Goal: Task Accomplishment & Management: Manage account settings

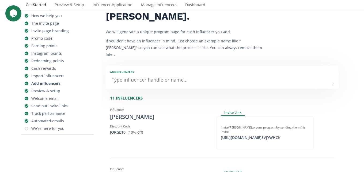
scroll to position [54, 0]
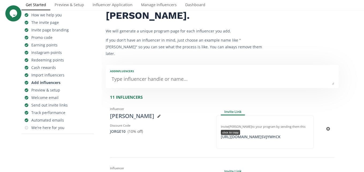
click at [237, 134] on div "https://app.altolinks.com/invite/ SVJYWHCK click to copy" at bounding box center [251, 136] width 66 height 5
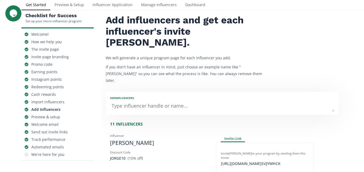
scroll to position [0, 0]
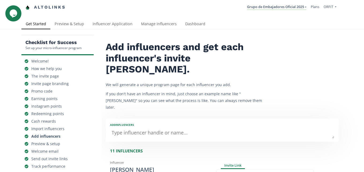
click at [194, 23] on link "Dashboard" at bounding box center [195, 24] width 29 height 11
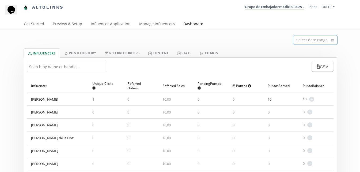
click at [310, 40] on input at bounding box center [316, 39] width 44 height 9
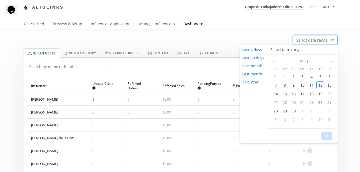
click at [256, 32] on div "Select date range" at bounding box center [180, 38] width 321 height 19
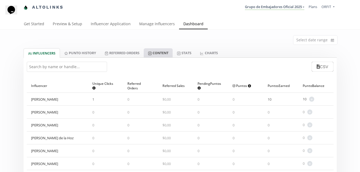
click at [169, 55] on link "Content" at bounding box center [158, 52] width 29 height 9
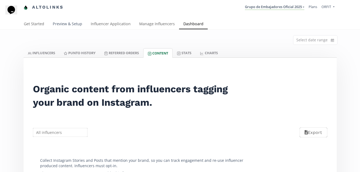
click at [68, 27] on link "Preview & Setup" at bounding box center [67, 24] width 38 height 11
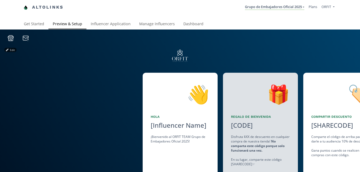
click at [35, 25] on link "Get Started" at bounding box center [34, 24] width 29 height 11
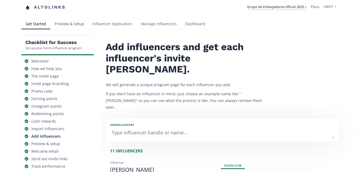
click at [61, 25] on link "Preview & Setup" at bounding box center [69, 24] width 38 height 11
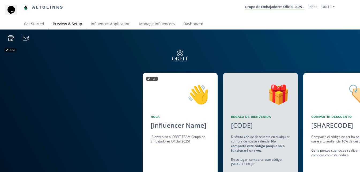
drag, startPoint x: 173, startPoint y: 132, endPoint x: 217, endPoint y: 134, distance: 44.3
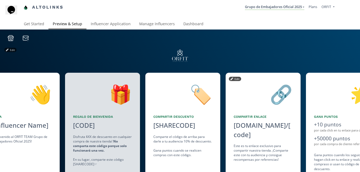
scroll to position [0, 161]
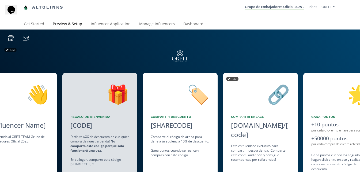
drag, startPoint x: 249, startPoint y: 144, endPoint x: 273, endPoint y: 145, distance: 24.1
drag, startPoint x: 284, startPoint y: 145, endPoint x: 298, endPoint y: 145, distance: 14.5
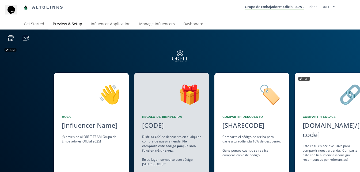
drag, startPoint x: 328, startPoint y: 144, endPoint x: 358, endPoint y: 149, distance: 30.4
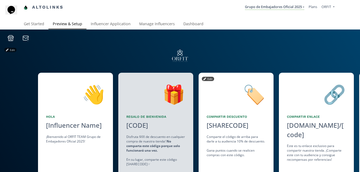
drag, startPoint x: 255, startPoint y: 147, endPoint x: 303, endPoint y: 150, distance: 47.5
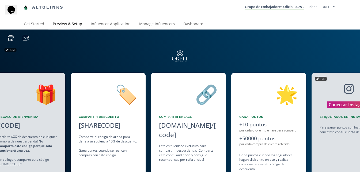
drag, startPoint x: 259, startPoint y: 144, endPoint x: 312, endPoint y: 148, distance: 52.3
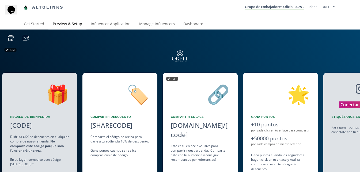
drag, startPoint x: 251, startPoint y: 147, endPoint x: 283, endPoint y: 151, distance: 31.9
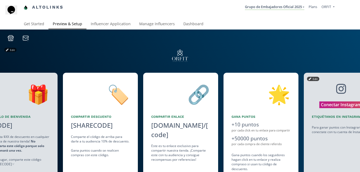
scroll to position [0, 241]
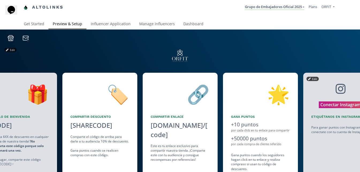
drag, startPoint x: 325, startPoint y: 130, endPoint x: 340, endPoint y: 132, distance: 15.9
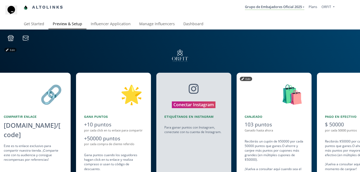
scroll to position [0, 80]
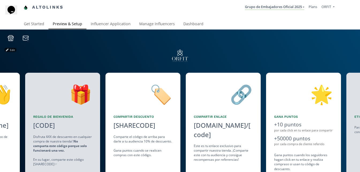
drag, startPoint x: 306, startPoint y: 133, endPoint x: 236, endPoint y: 134, distance: 69.6
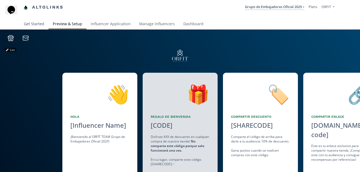
click at [36, 23] on link "Get Started" at bounding box center [34, 24] width 29 height 11
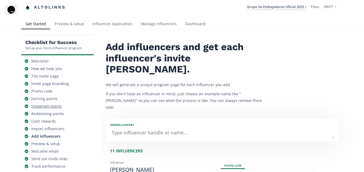
click at [39, 107] on div "Instagram points" at bounding box center [46, 105] width 31 height 5
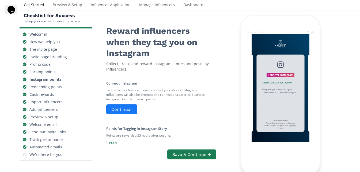
scroll to position [54, 0]
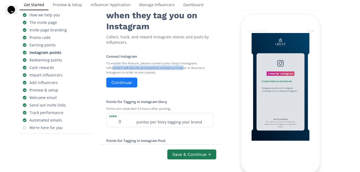
drag, startPoint x: 113, startPoint y: 68, endPoint x: 184, endPoint y: 68, distance: 71.0
click at [184, 68] on small "To enable this feature, please connect your shop's Instagram. Influencers will …" at bounding box center [160, 68] width 108 height 18
click at [161, 68] on small "To enable this feature, please connect your shop's Instagram. Influencers will …" at bounding box center [160, 68] width 108 height 18
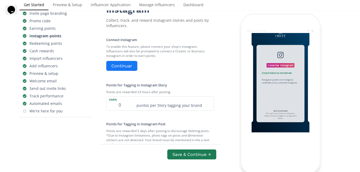
scroll to position [80, 0]
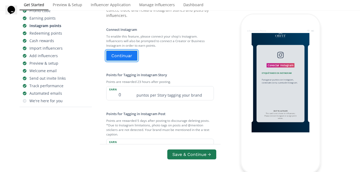
click at [130, 59] on button "Continuar" at bounding box center [122, 56] width 33 height 12
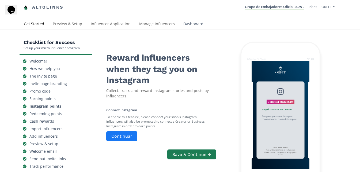
click at [192, 22] on link "Dashboard" at bounding box center [193, 24] width 29 height 11
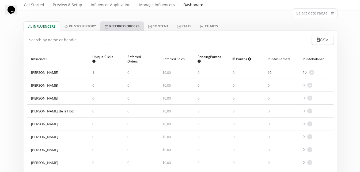
click at [102, 23] on link "Referred Orders" at bounding box center [121, 25] width 43 height 9
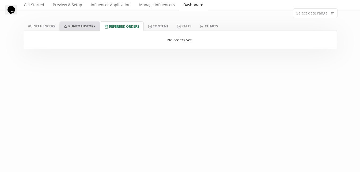
click at [89, 24] on link "Punto HISTORY" at bounding box center [79, 25] width 40 height 9
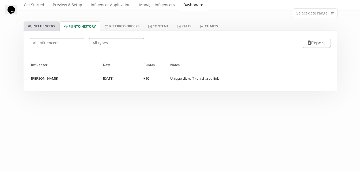
click at [58, 27] on link "INFLUENCERS" at bounding box center [42, 25] width 36 height 9
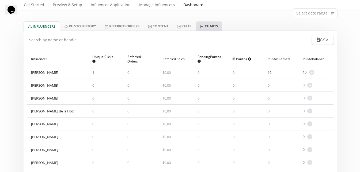
click at [215, 24] on link "CHARTS" at bounding box center [209, 25] width 26 height 9
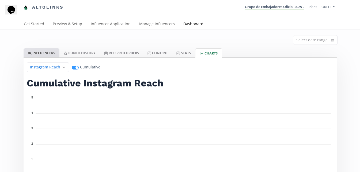
click at [40, 53] on link "INFLUENCERS" at bounding box center [42, 52] width 36 height 9
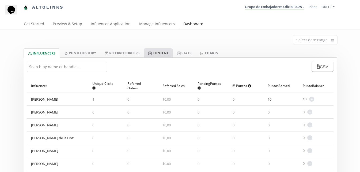
click at [164, 50] on link "Content" at bounding box center [158, 52] width 29 height 9
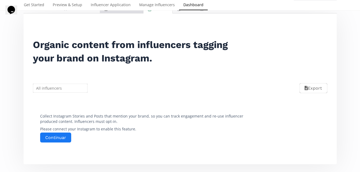
scroll to position [54, 0]
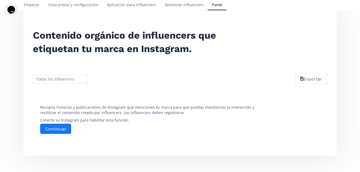
click at [116, 88] on div "Exportar" at bounding box center [180, 79] width 307 height 24
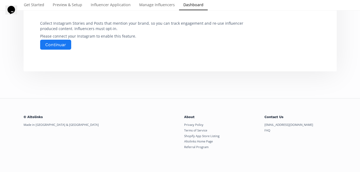
scroll to position [0, 0]
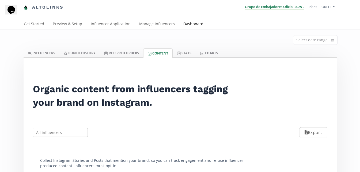
click at [294, 10] on link "Grupo de Embajadores Oficial 2025" at bounding box center [274, 7] width 59 height 6
click at [33, 28] on link "Get Started" at bounding box center [34, 24] width 29 height 11
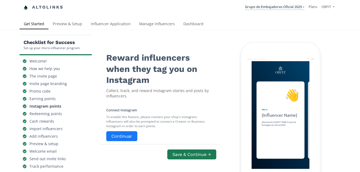
scroll to position [0, 402]
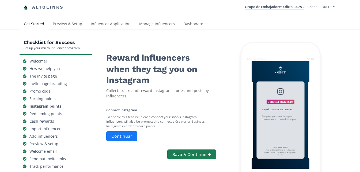
click at [180, 24] on link "Dashboard" at bounding box center [193, 24] width 29 height 11
